Goal: Information Seeking & Learning: Compare options

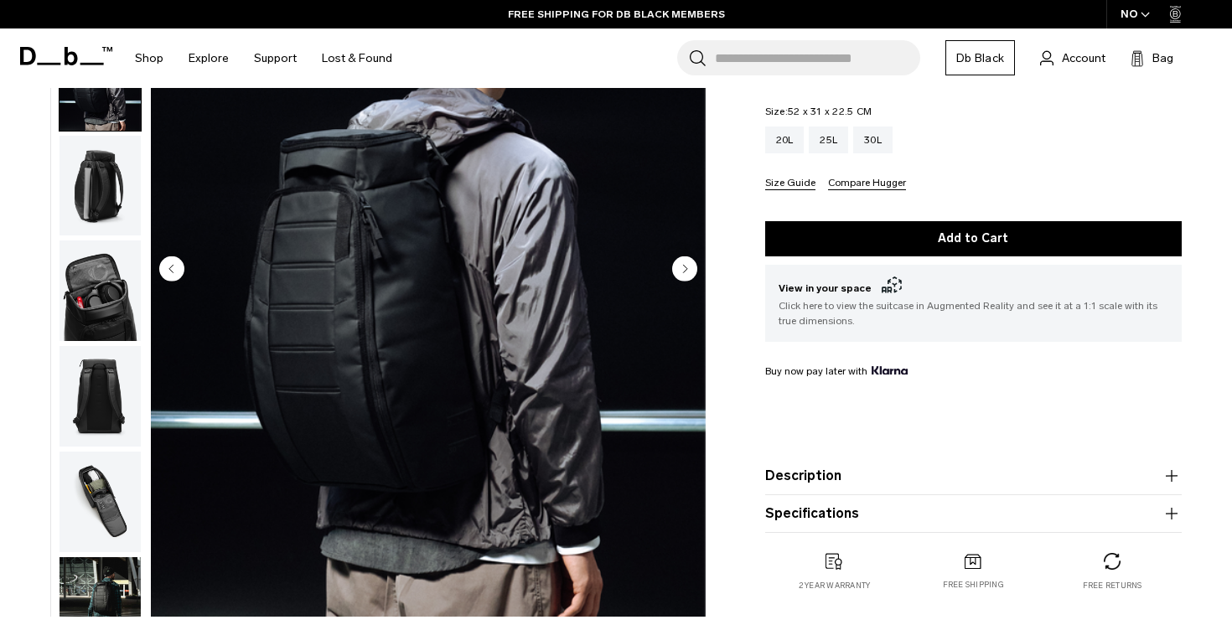
scroll to position [106, 0]
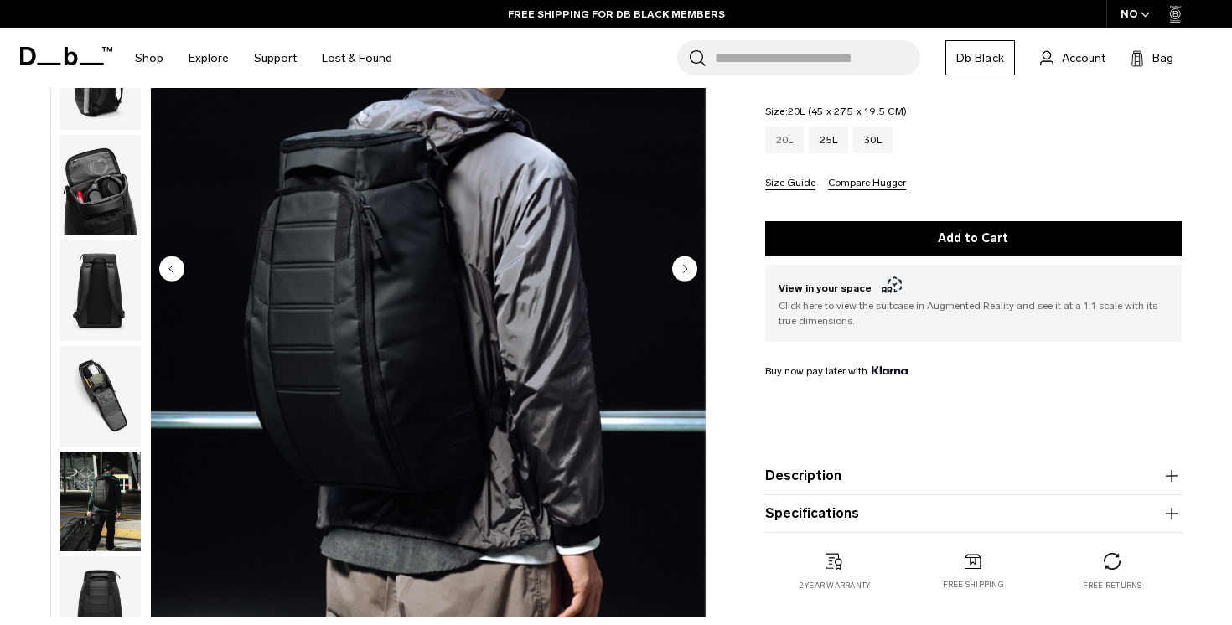
click at [781, 152] on div "20L" at bounding box center [784, 140] width 39 height 27
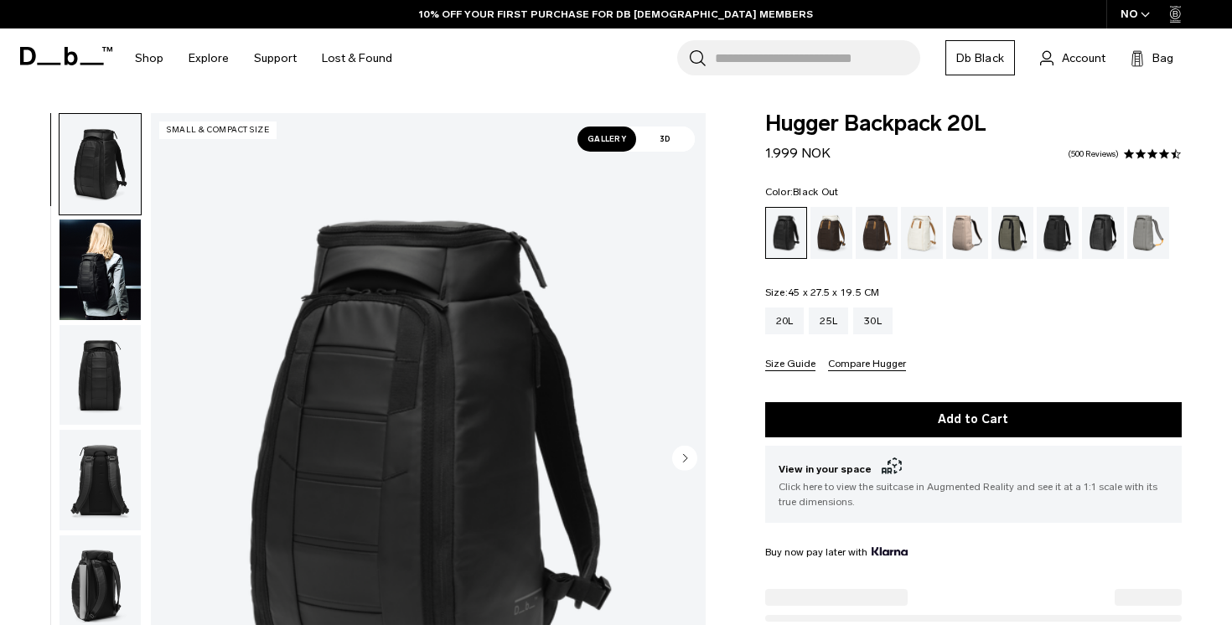
click at [104, 278] on img "button" at bounding box center [99, 270] width 81 height 101
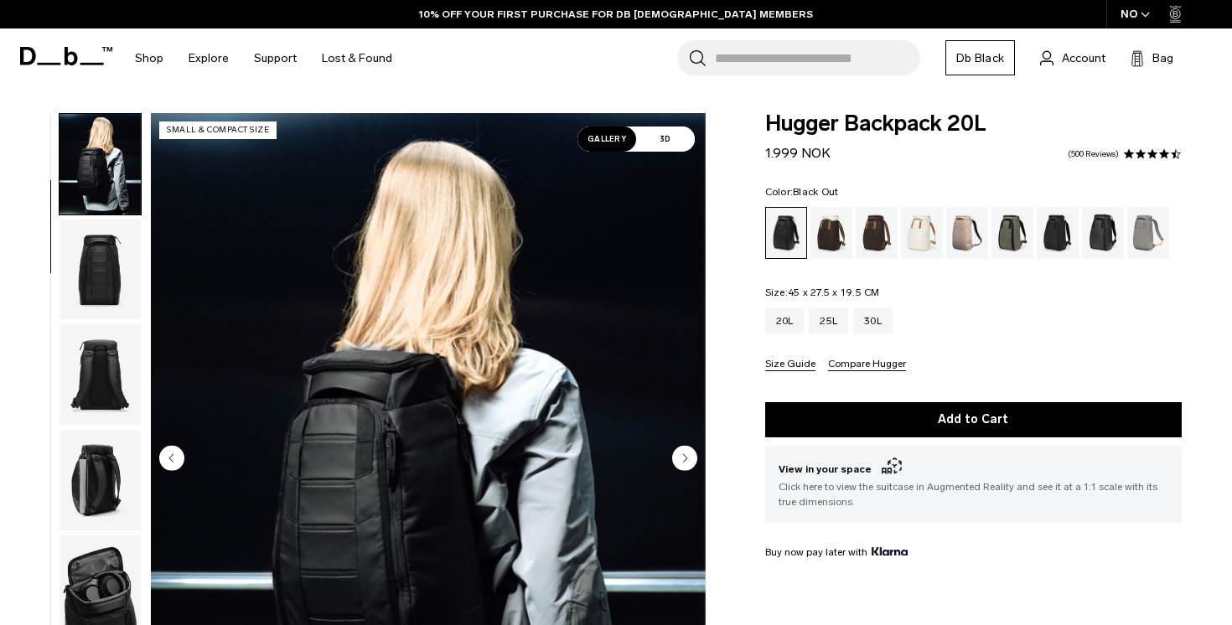
scroll to position [146, 0]
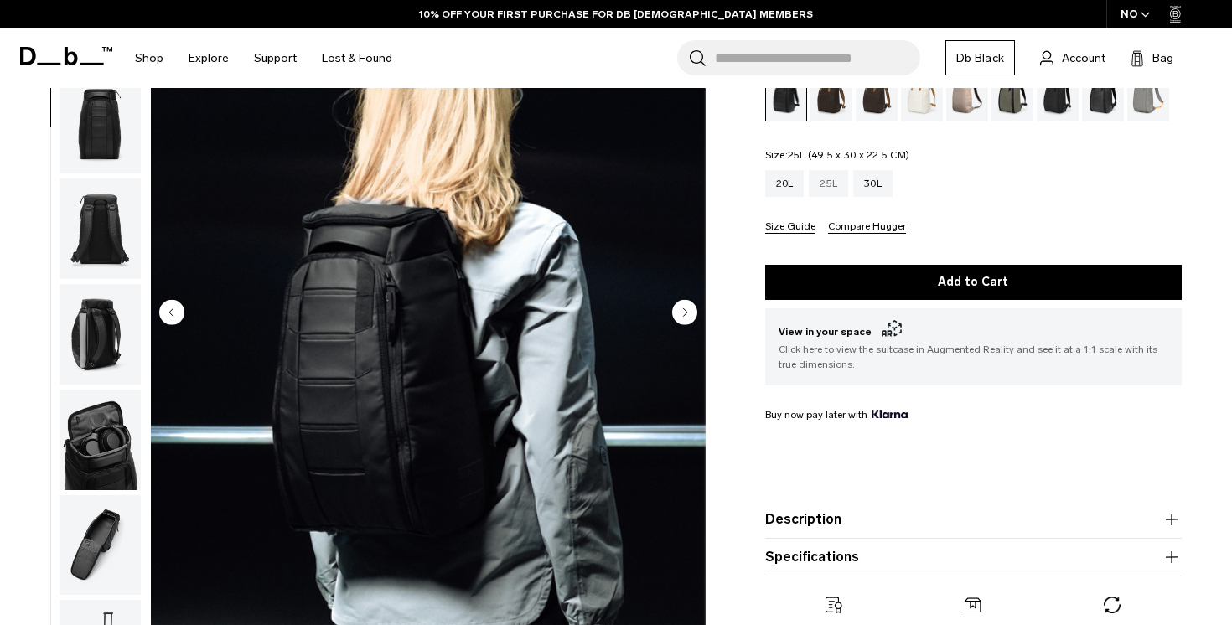
click at [824, 177] on div "25L" at bounding box center [828, 183] width 39 height 27
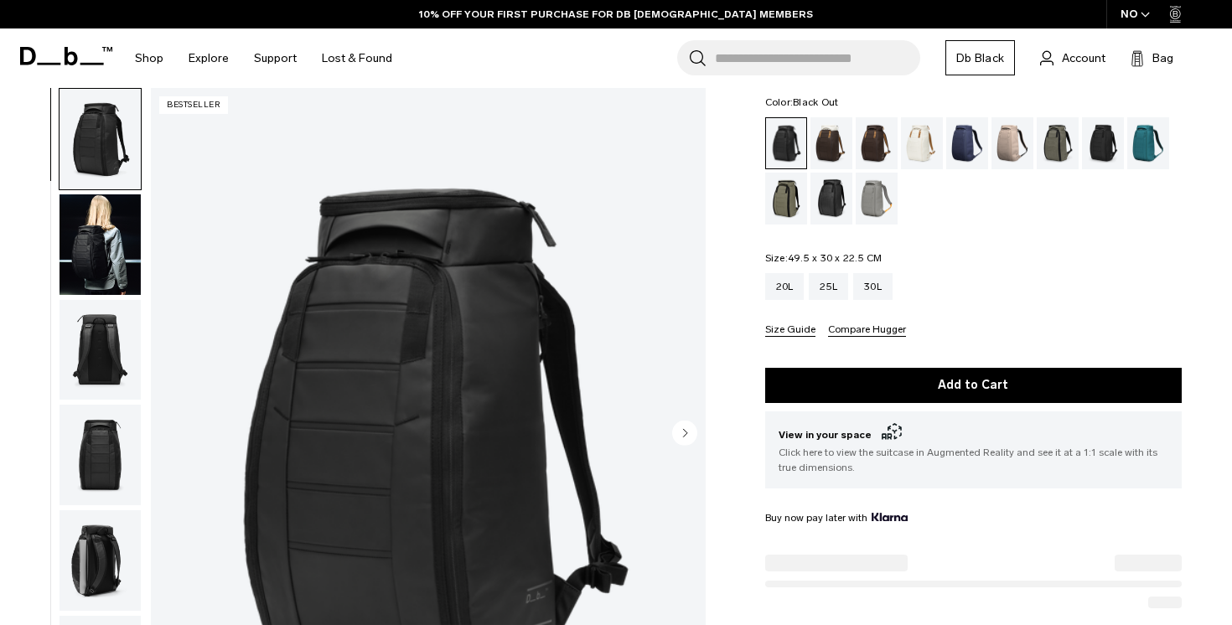
scroll to position [88, 0]
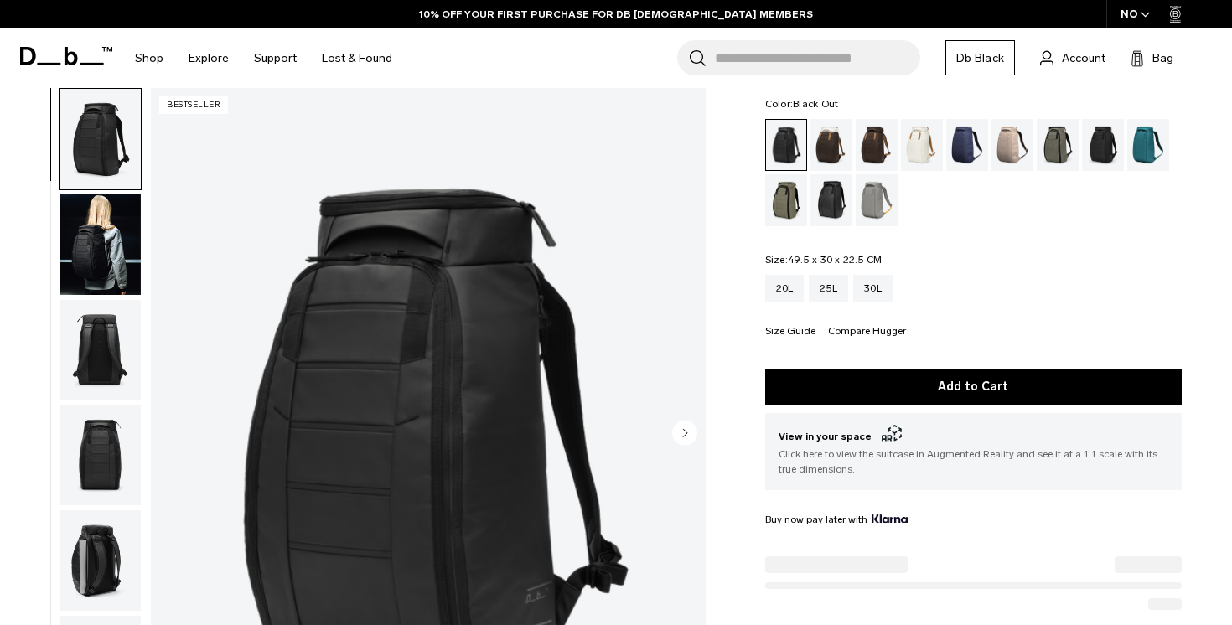
click at [109, 246] on img "button" at bounding box center [99, 244] width 81 height 101
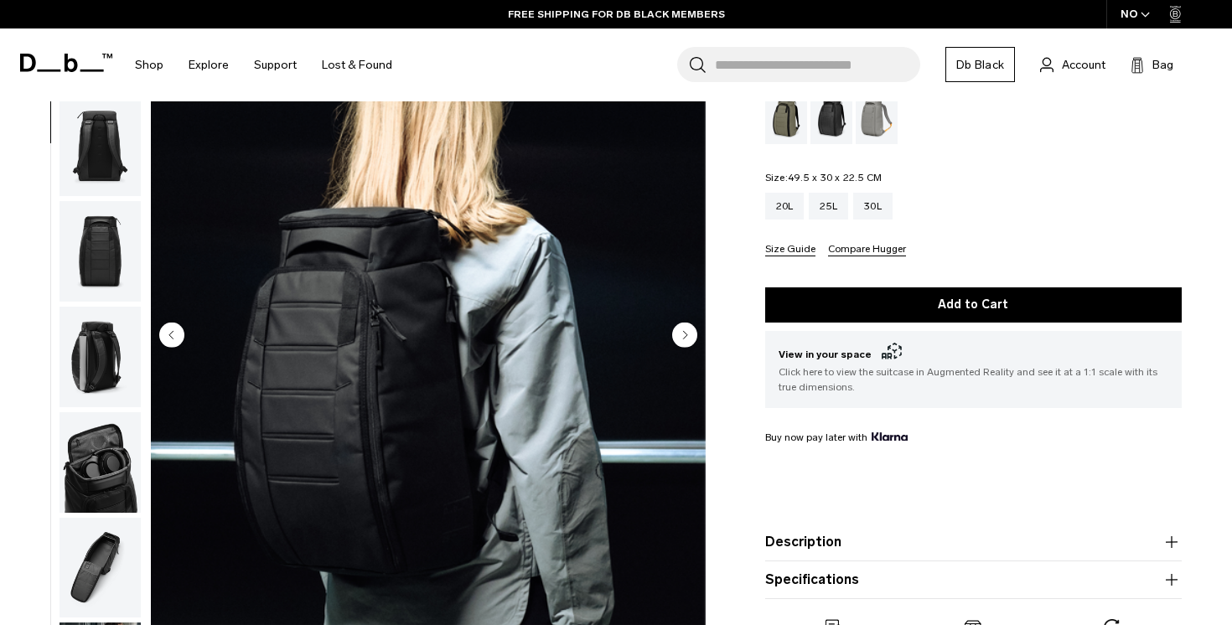
scroll to position [106, 0]
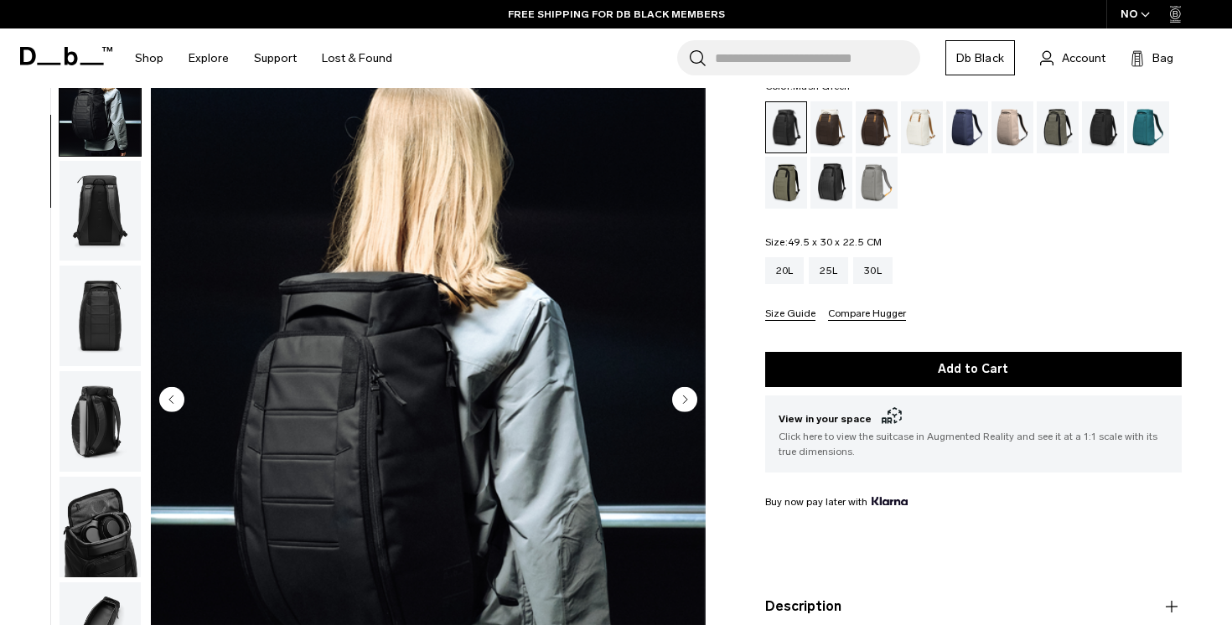
click at [799, 189] on div "Mash Green" at bounding box center [786, 183] width 43 height 52
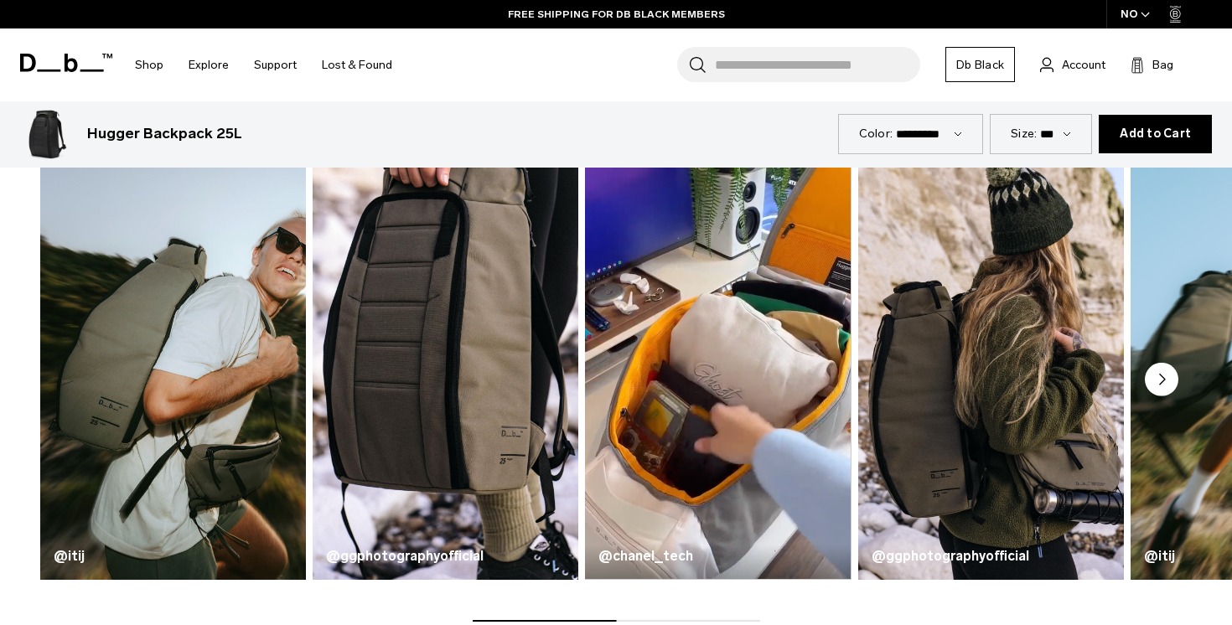
scroll to position [864, 0]
